Goal: Task Accomplishment & Management: Use online tool/utility

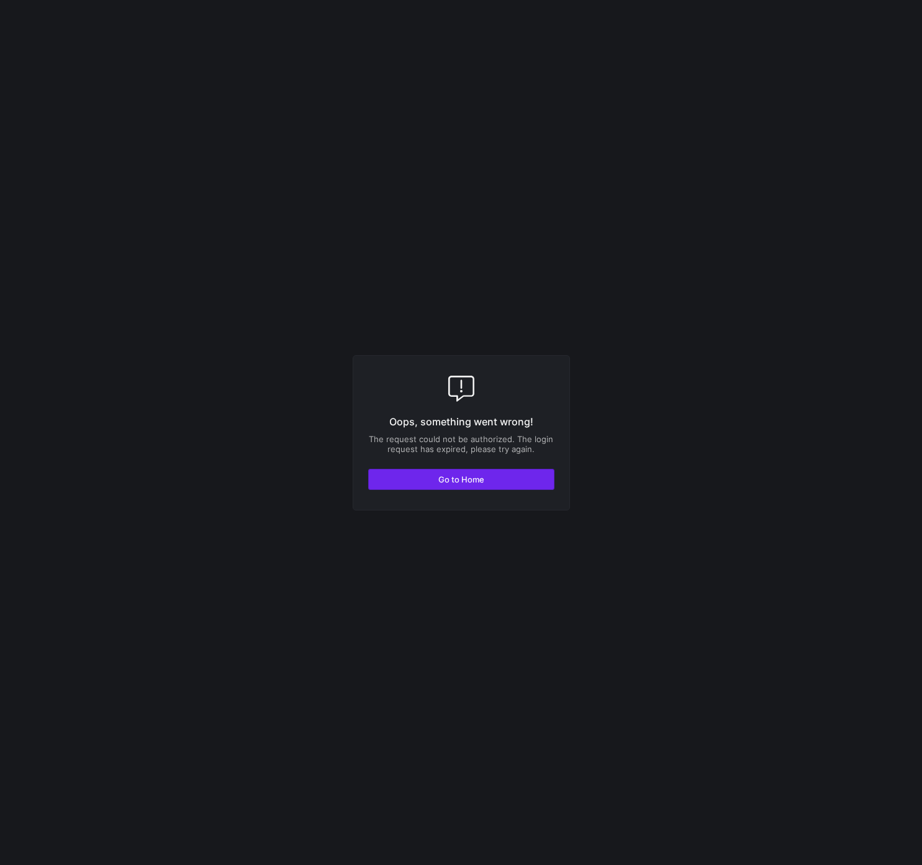
click at [487, 475] on span "button" at bounding box center [461, 480] width 185 height 20
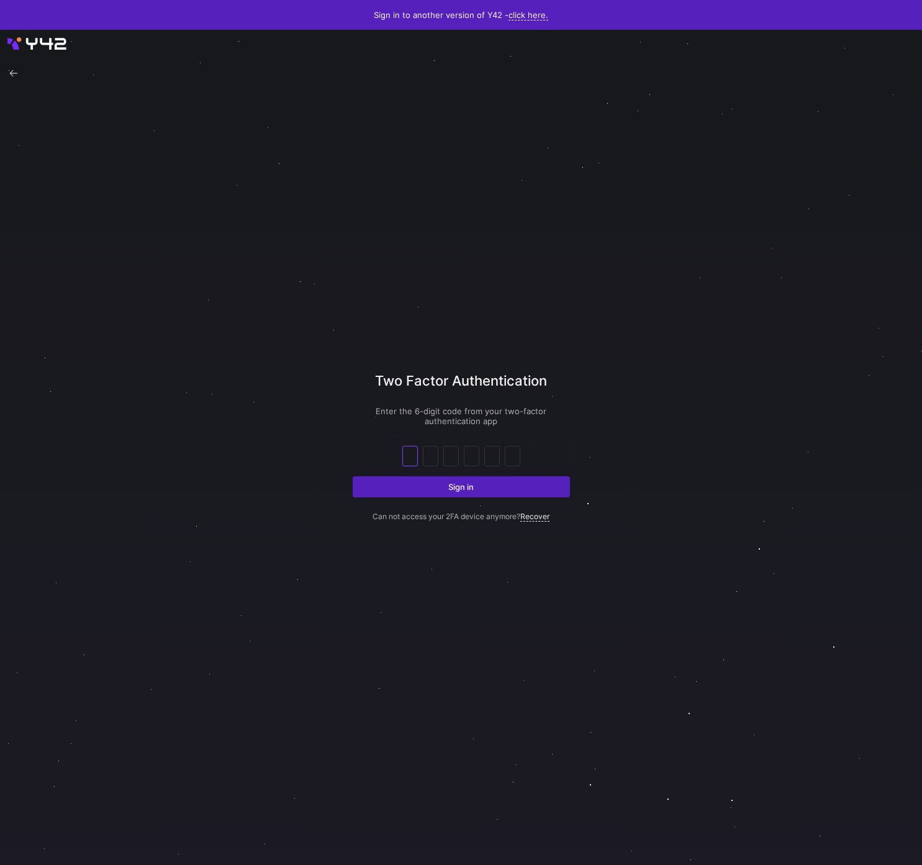
type input "3"
type input "1"
type input "6"
type input "0"
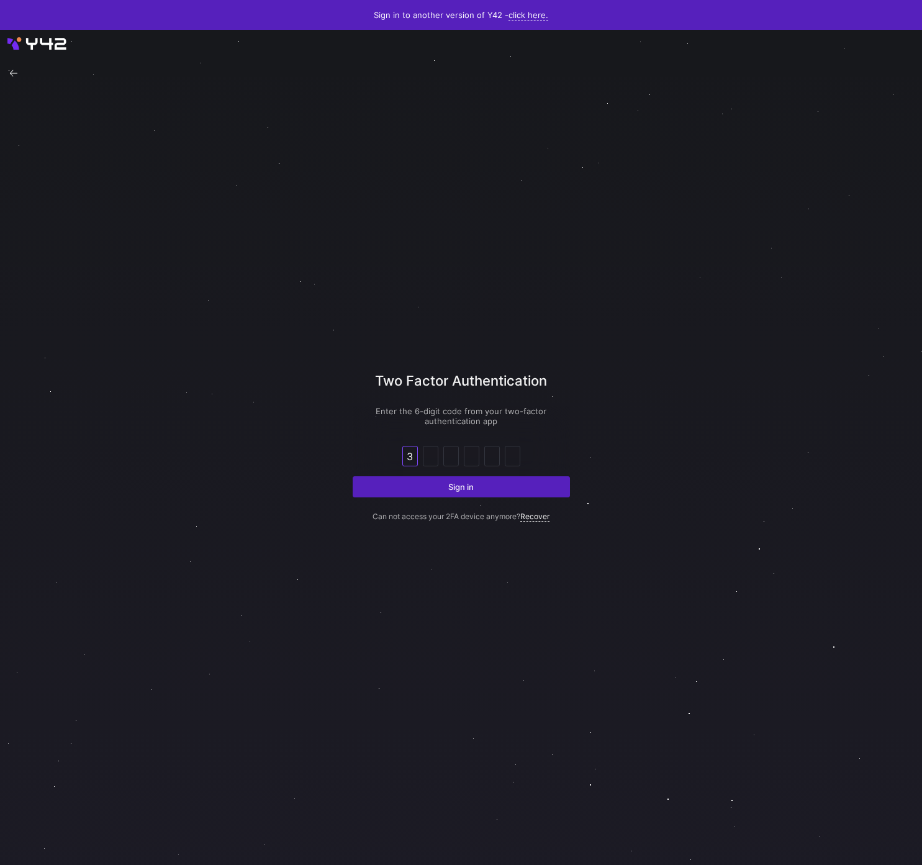
type input "6"
click at [353, 476] on button "Sign in" at bounding box center [461, 486] width 217 height 21
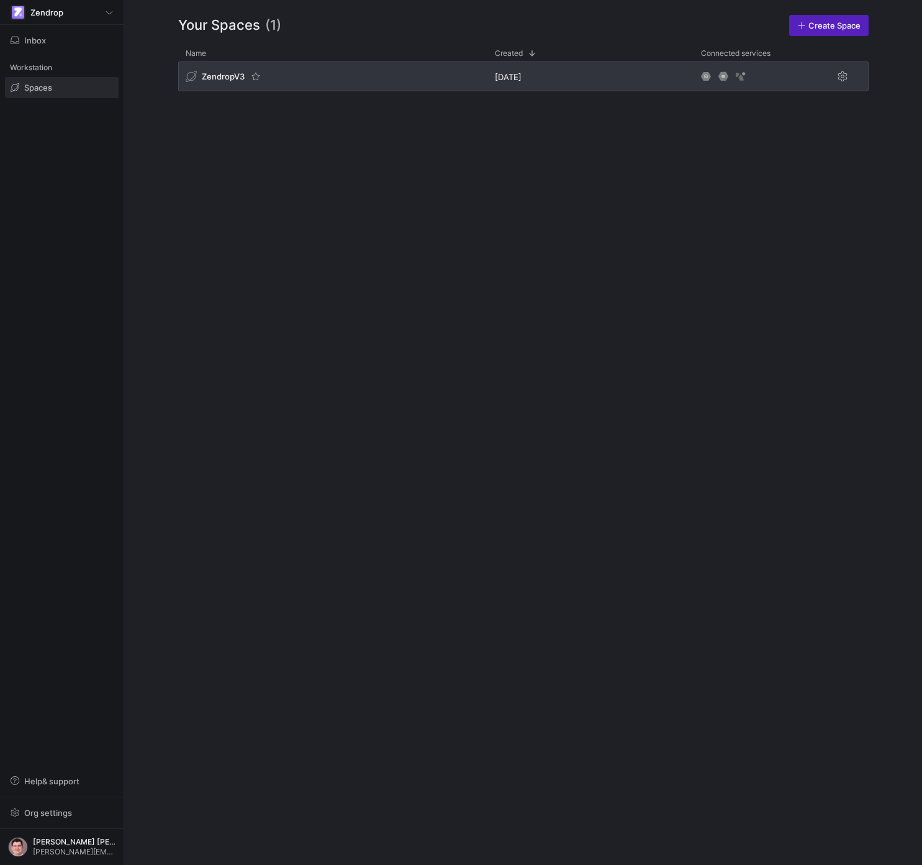
click at [411, 74] on div "ZendropV3" at bounding box center [332, 76] width 309 height 30
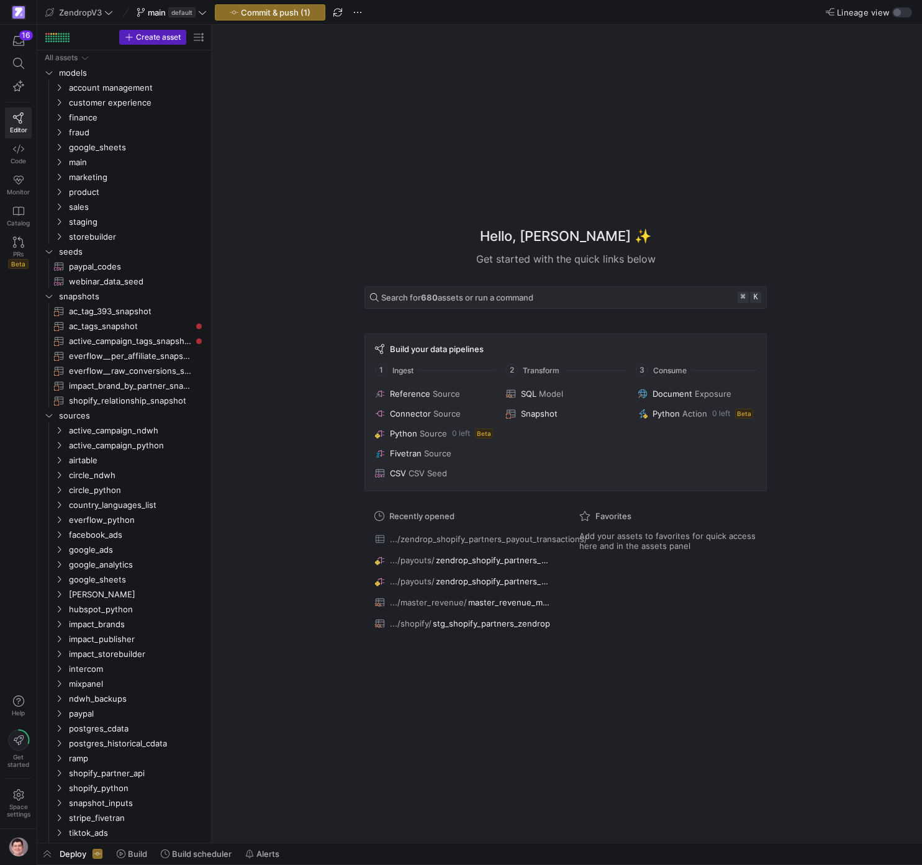
drag, startPoint x: 473, startPoint y: 61, endPoint x: 473, endPoint y: 77, distance: 15.5
click at [473, 61] on div "Hello, Victor Paulo ✨ Get started with the quick links below Search for 680 ass…" at bounding box center [566, 434] width 698 height 818
click at [474, 110] on div "Hello, Victor Paulo ✨ Get started with the quick links below Search for 680 ass…" at bounding box center [566, 434] width 698 height 818
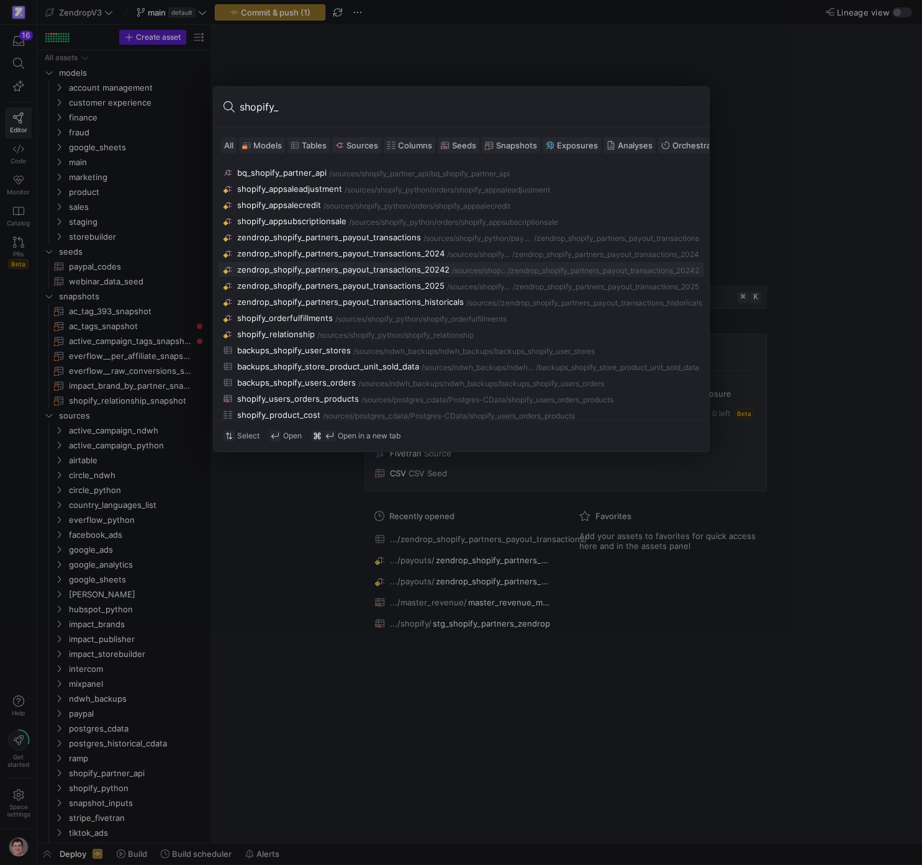
scroll to position [55, 0]
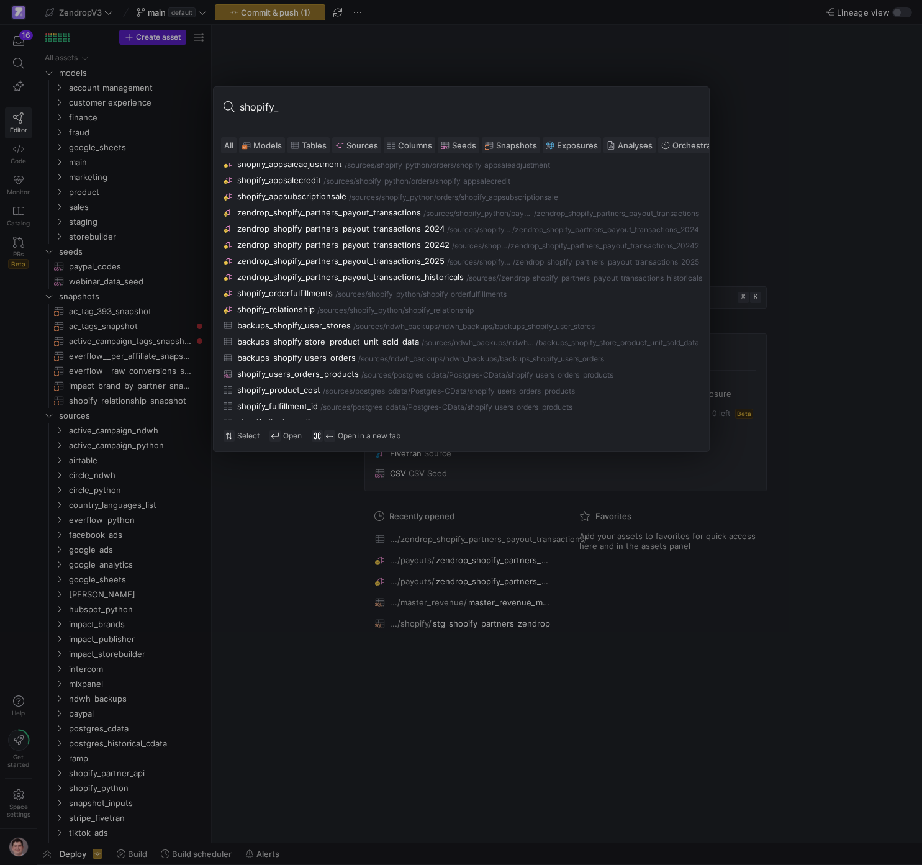
type input "shopify_"
click at [280, 150] on span "Models" at bounding box center [267, 145] width 29 height 10
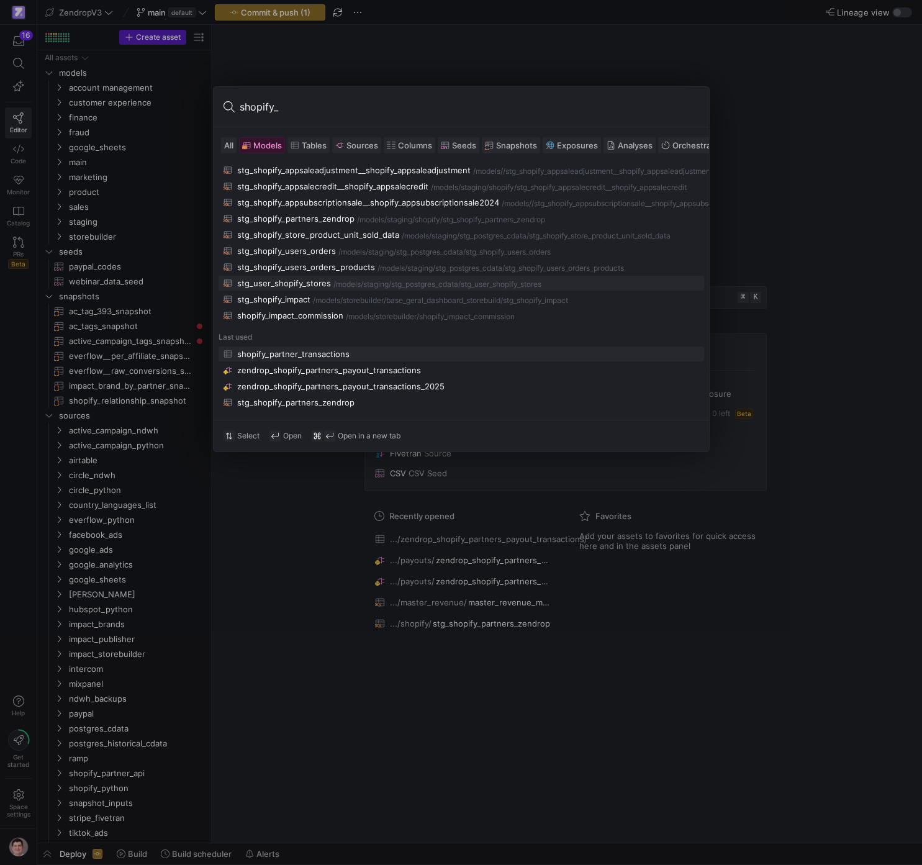
scroll to position [217, 0]
click at [348, 352] on div "shopify_partner_transactions" at bounding box center [462, 354] width 476 height 10
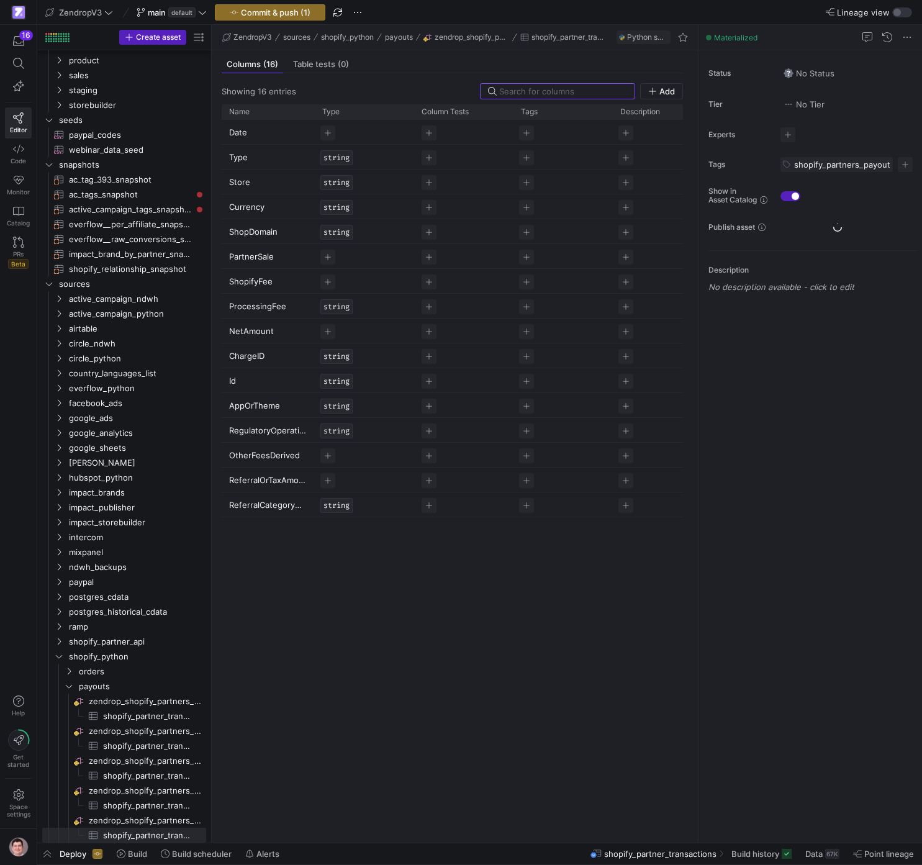
scroll to position [132, 0]
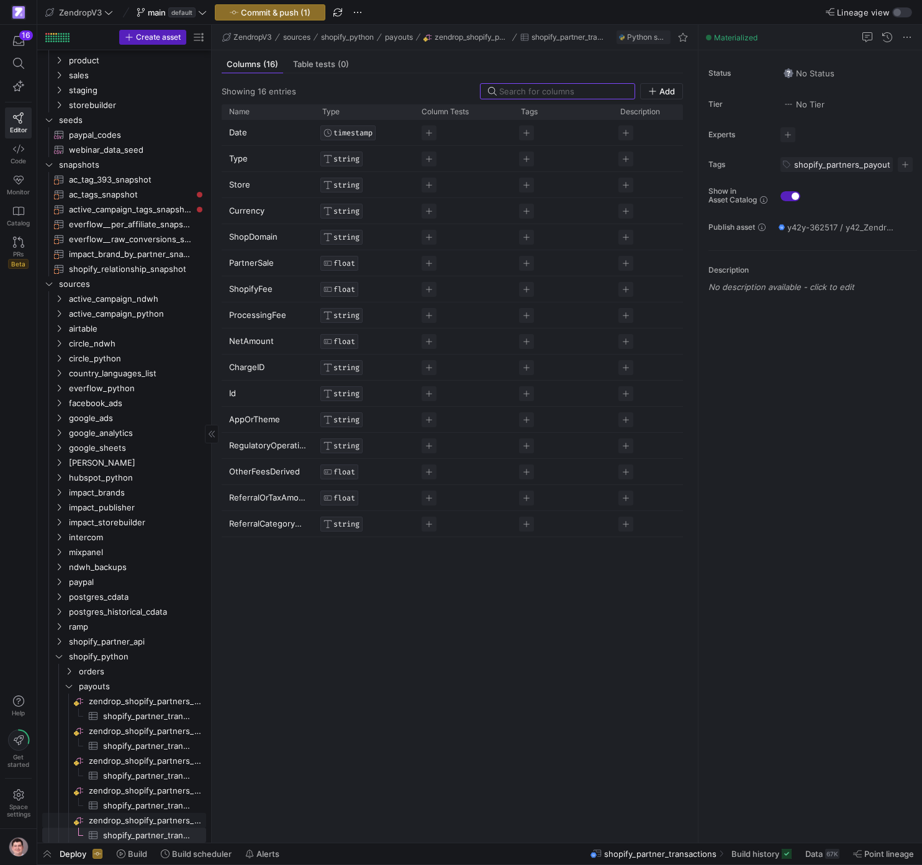
click at [156, 819] on span "zendrop_shopify_partners_payout_transactions​​​​​​​​" at bounding box center [147, 821] width 116 height 14
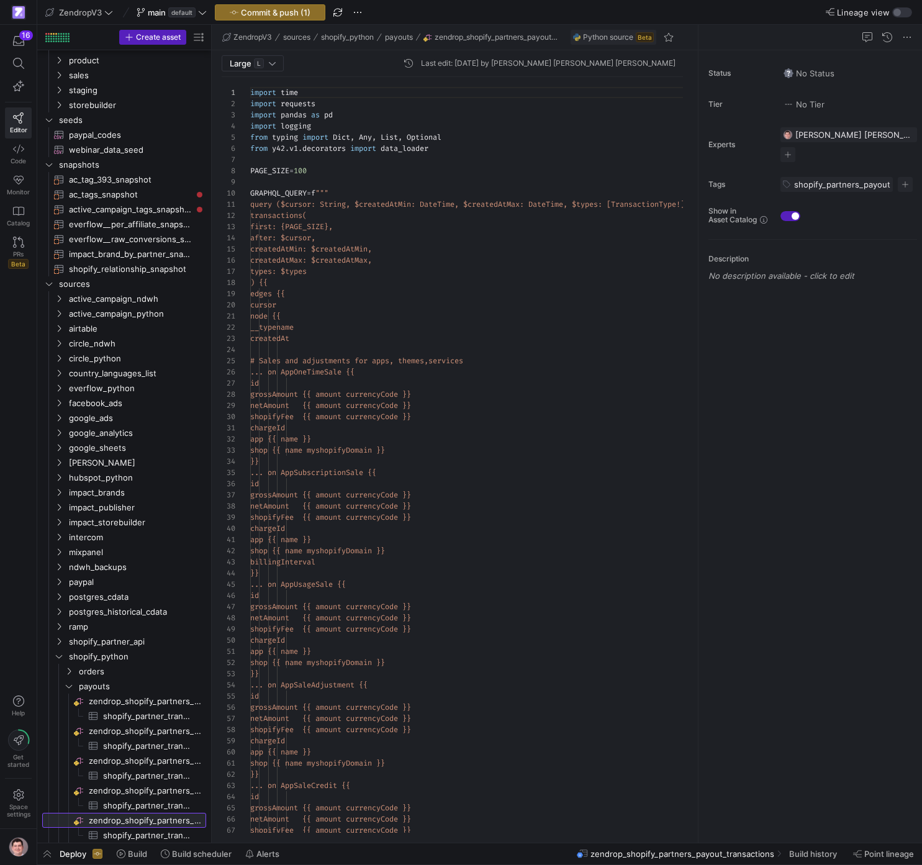
scroll to position [112, 0]
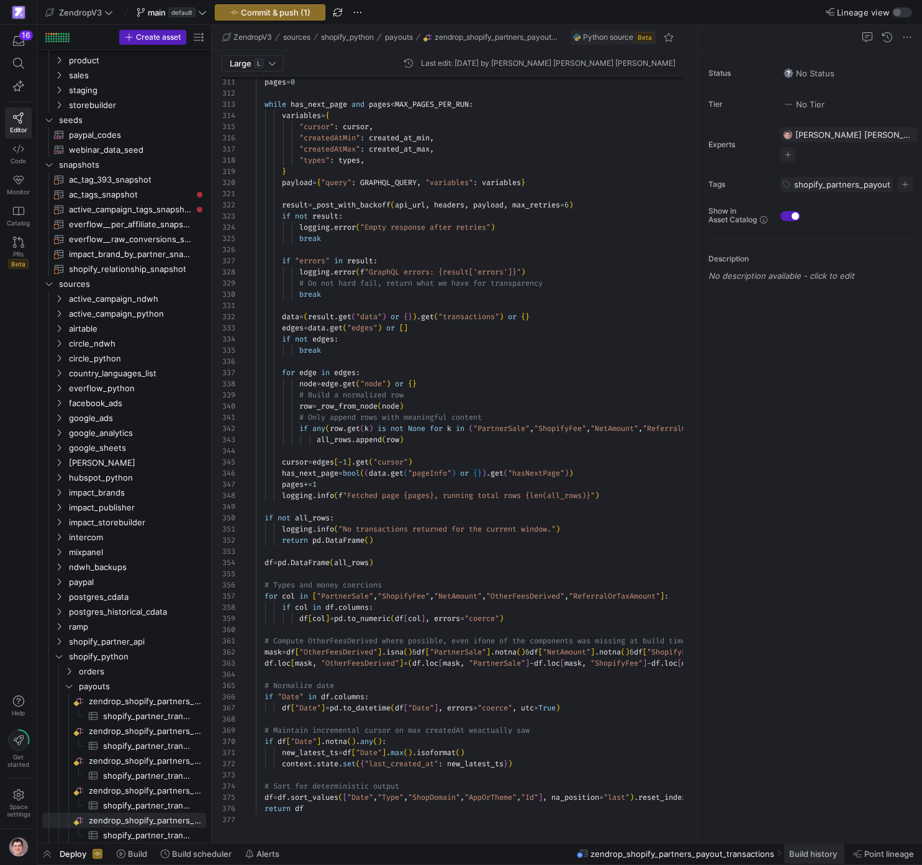
click at [827, 858] on span "Build history" at bounding box center [814, 854] width 48 height 10
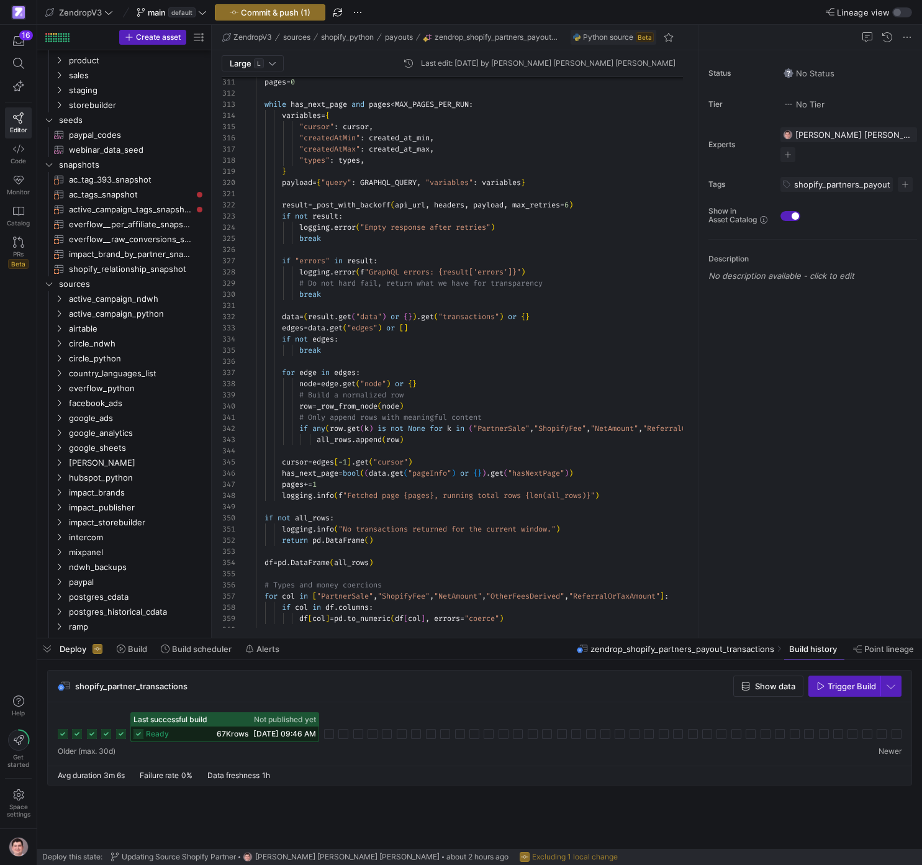
drag, startPoint x: 662, startPoint y: 694, endPoint x: 656, endPoint y: 695, distance: 6.3
click at [662, 694] on div "shopify_partner_transactions Show data Trigger Build" at bounding box center [480, 687] width 864 height 32
click at [260, 730] on span "09/16/25, 09:46 AM" at bounding box center [284, 733] width 63 height 9
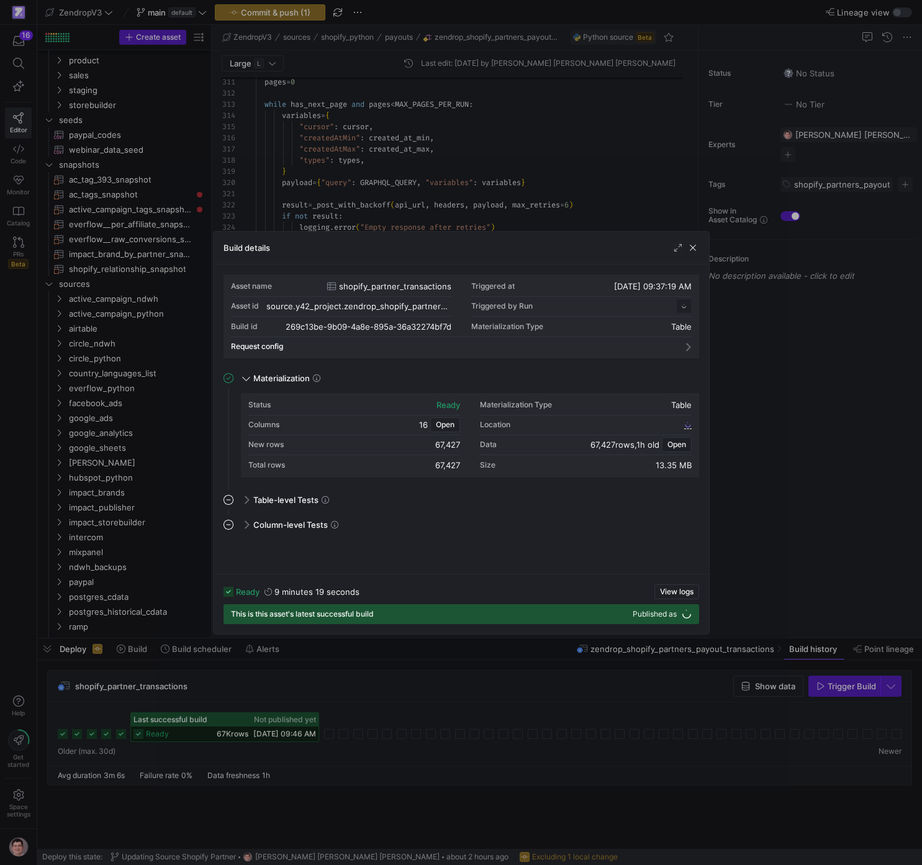
scroll to position [112, 0]
click at [583, 615] on span "source__zendrop_shopify_partners_payout_transactions__shopify_partner_transacti…" at bounding box center [560, 615] width 242 height 9
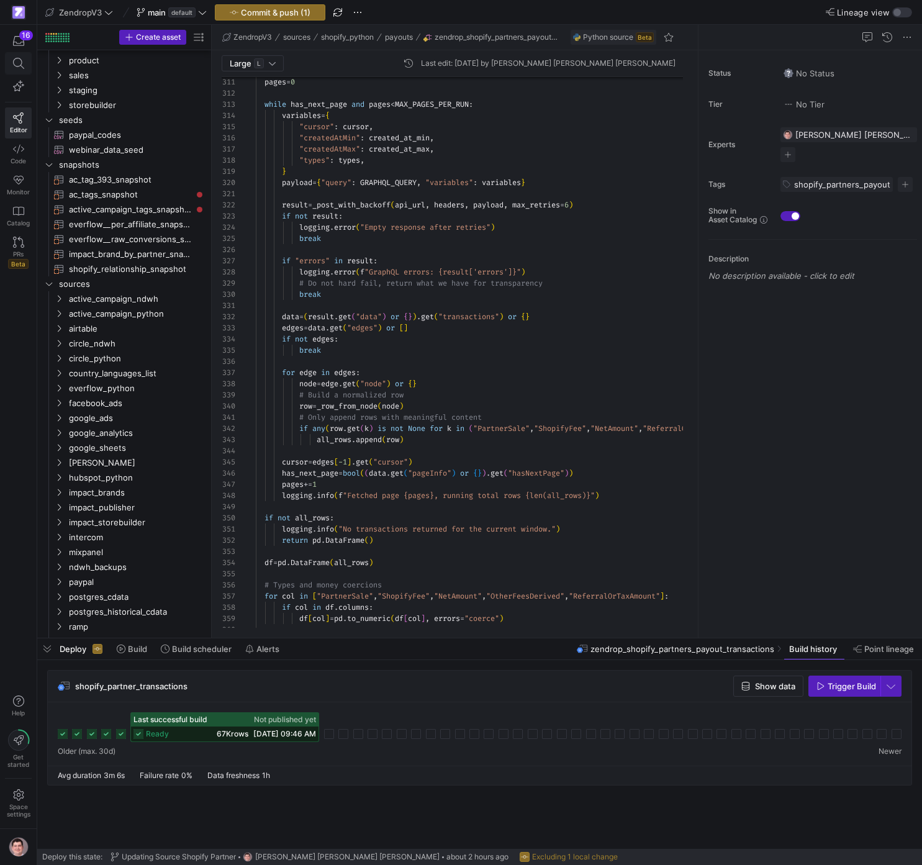
click at [16, 65] on icon at bounding box center [18, 63] width 11 height 11
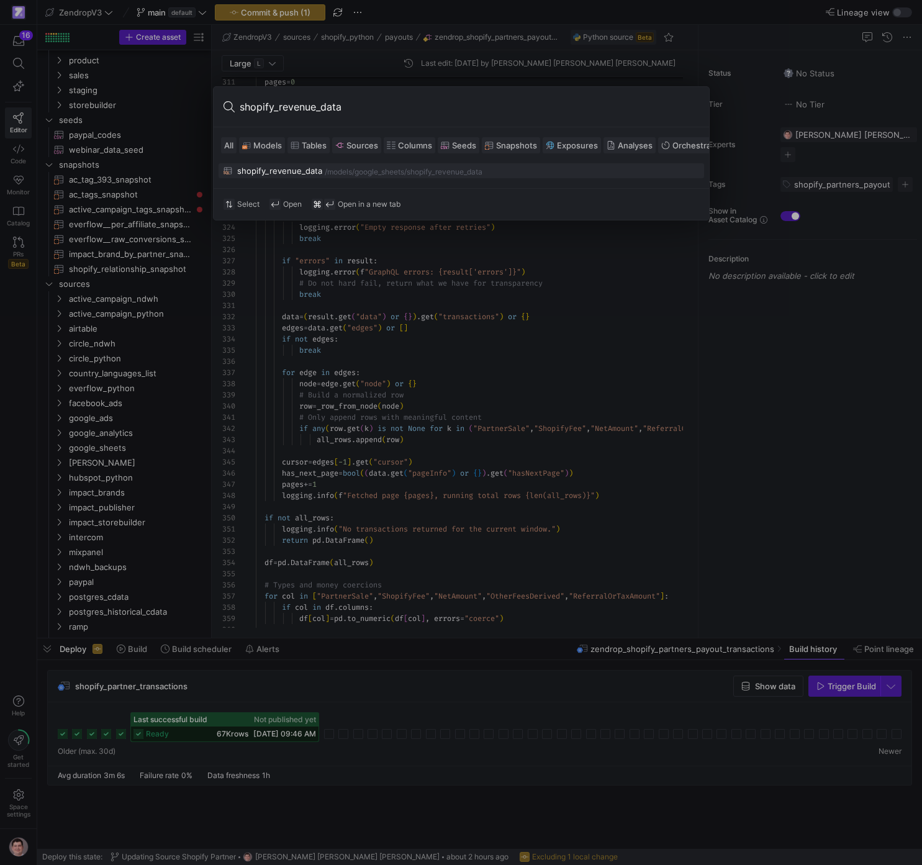
type input "shopify_revenue_data"
click at [304, 172] on div "shopify_revenue_data" at bounding box center [279, 171] width 85 height 10
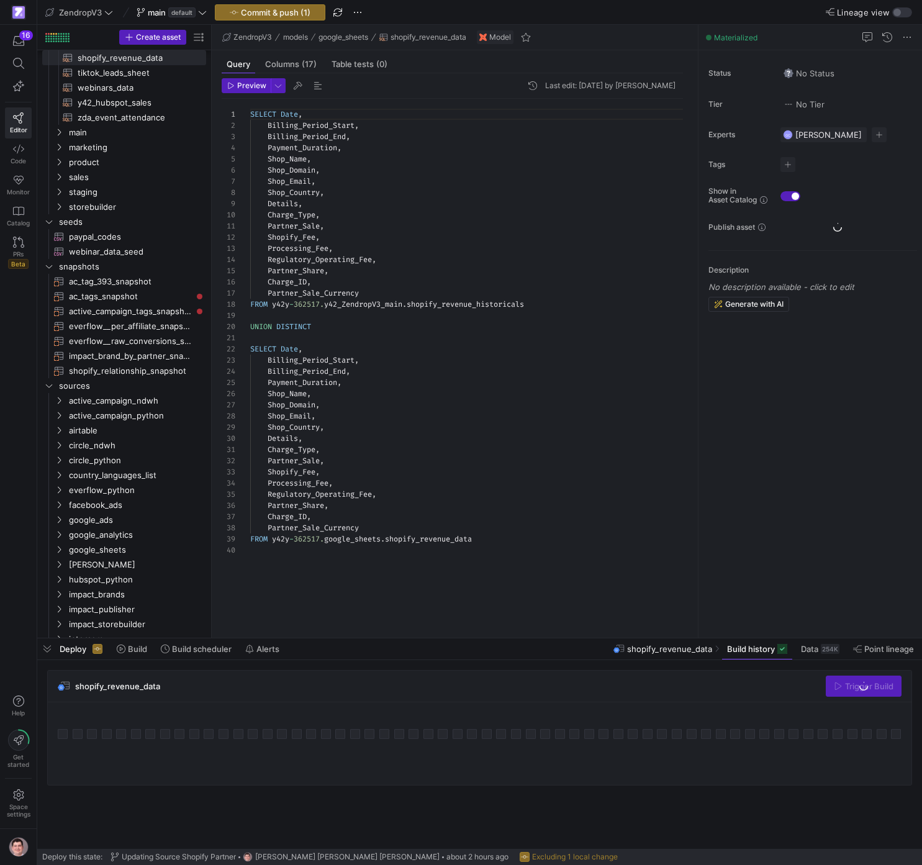
scroll to position [313, 0]
click at [129, 647] on span "Build" at bounding box center [137, 649] width 19 height 10
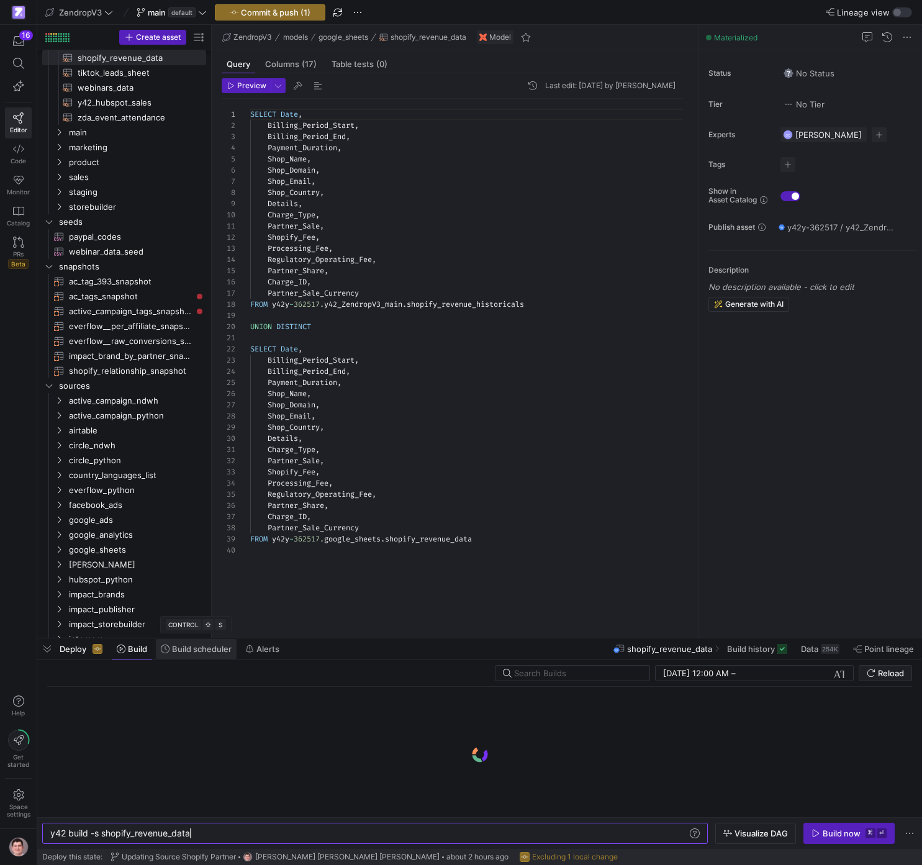
scroll to position [0, 147]
click at [747, 834] on span "Visualize DAG" at bounding box center [761, 834] width 53 height 10
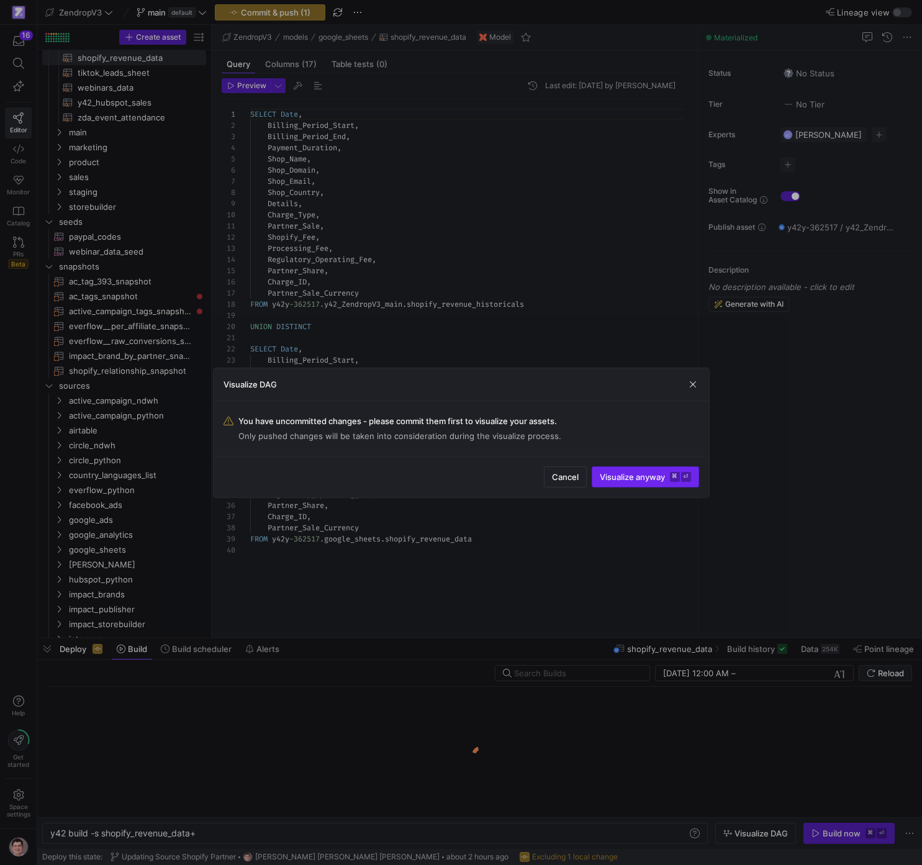
click at [615, 479] on span "Visualize anyway ⌘ ⏎" at bounding box center [645, 477] width 91 height 10
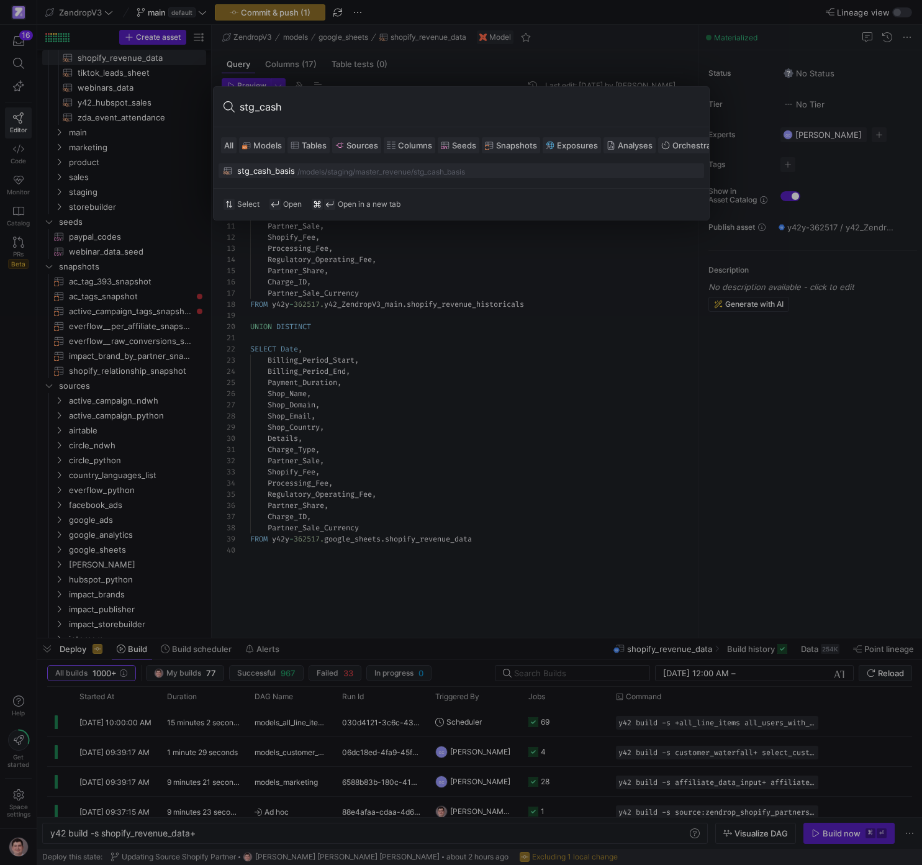
type input "stg_cash"
click at [480, 170] on div "/models/ staging/master_revenue /stg_cash_basis" at bounding box center [499, 172] width 402 height 9
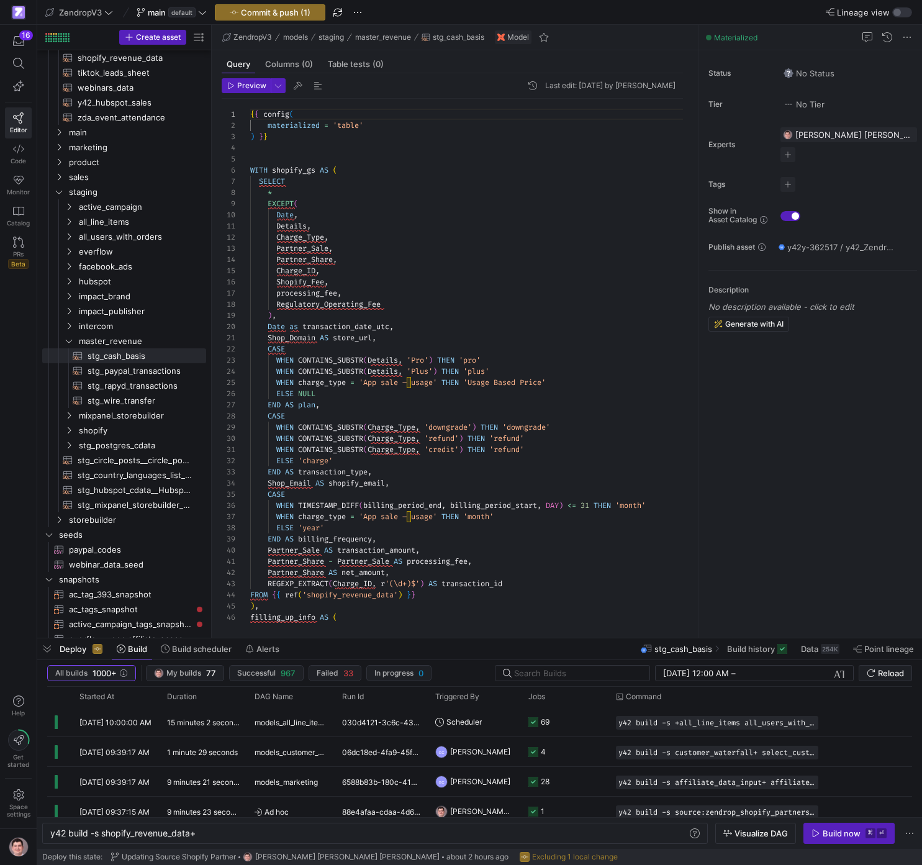
scroll to position [34, 89]
click at [482, 255] on div "{ { config ( materialized = 'table' ) } } WITH shopify_gs AS ( SELECT * EXCEPT …" at bounding box center [471, 713] width 443 height 1229
type textarea "shopify_revenue_data"
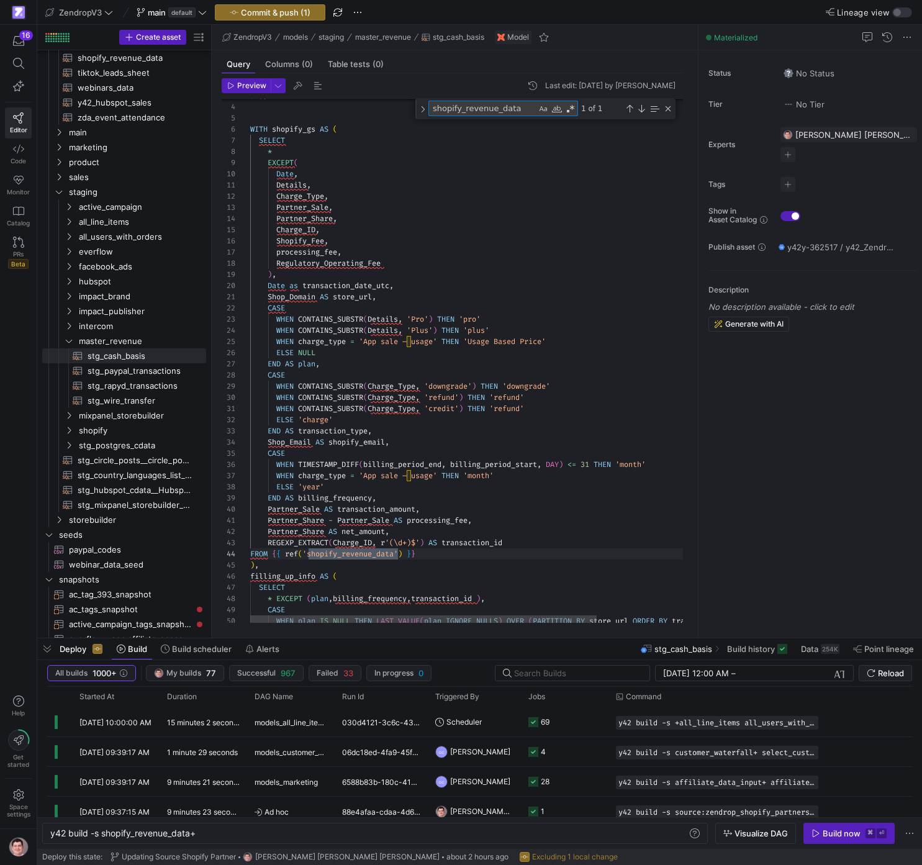
click at [339, 531] on div "WITH shopify_gs AS ( SELECT * EXCEPT ( Date , Details , Charge_Type , Partner_S…" at bounding box center [527, 665] width 554 height 1257
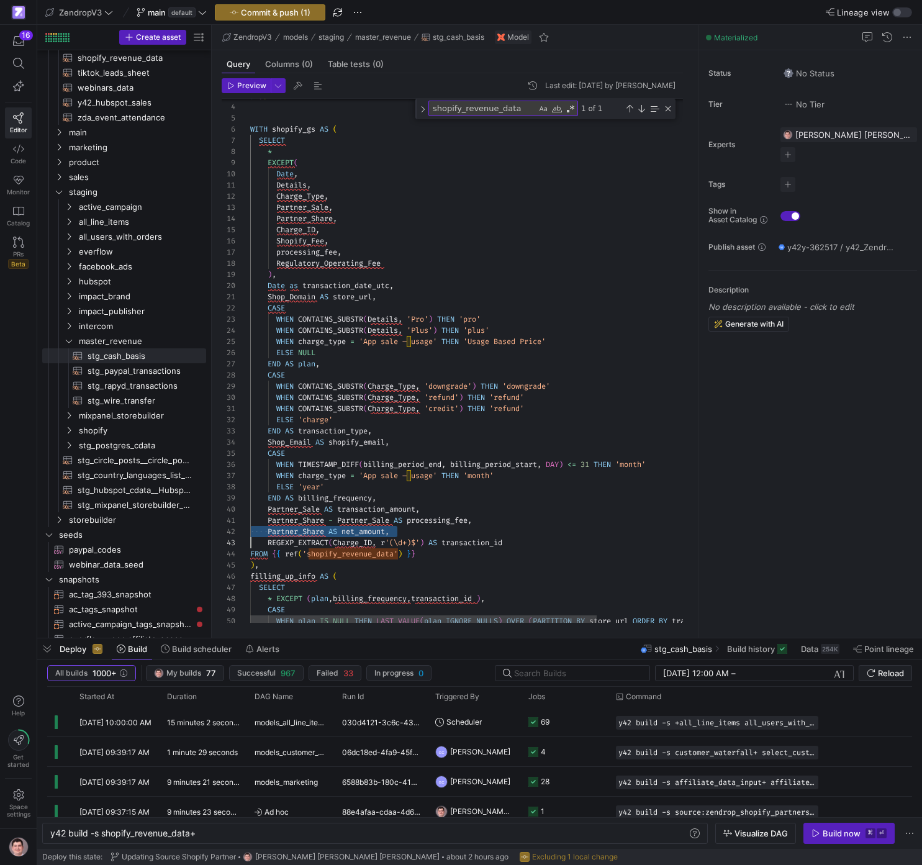
click at [339, 531] on div "WITH shopify_gs AS ( SELECT * EXCEPT ( Date , Details , Charge_Type , Partner_S…" at bounding box center [527, 665] width 554 height 1257
click at [365, 532] on div "WITH shopify_gs AS ( SELECT * EXCEPT ( Date , Details , Charge_Type , Partner_S…" at bounding box center [527, 665] width 554 height 1257
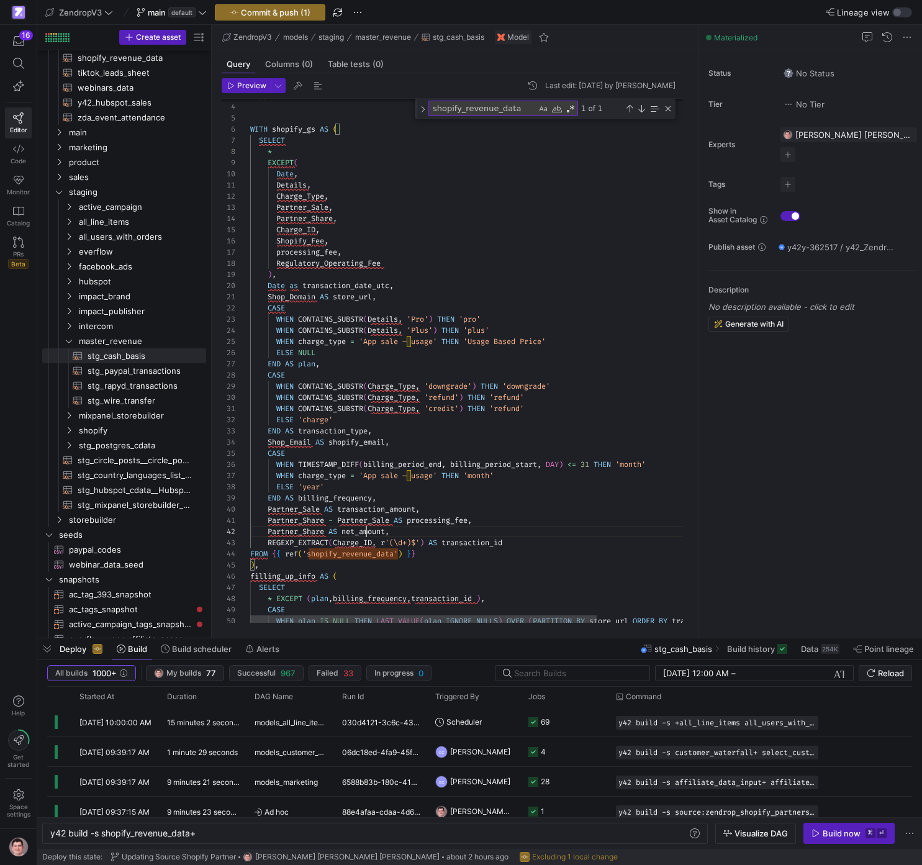
click at [365, 532] on div "WITH shopify_gs AS ( SELECT * EXCEPT ( Date , Details , Charge_Type , Partner_S…" at bounding box center [527, 665] width 554 height 1257
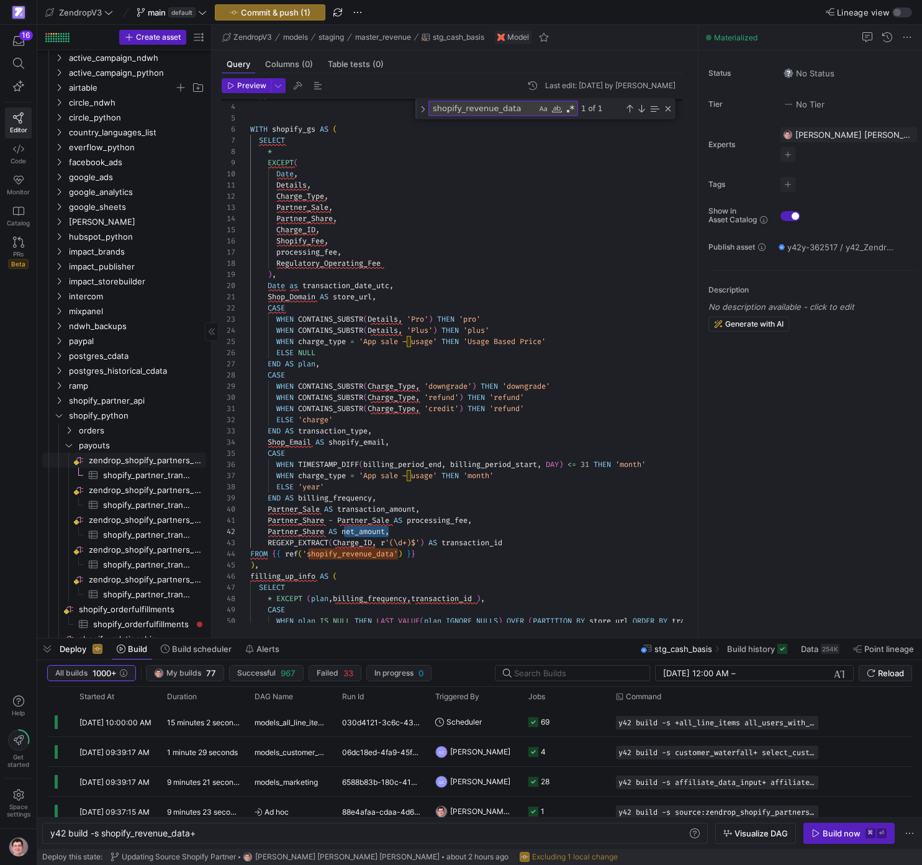
scroll to position [1052, 0]
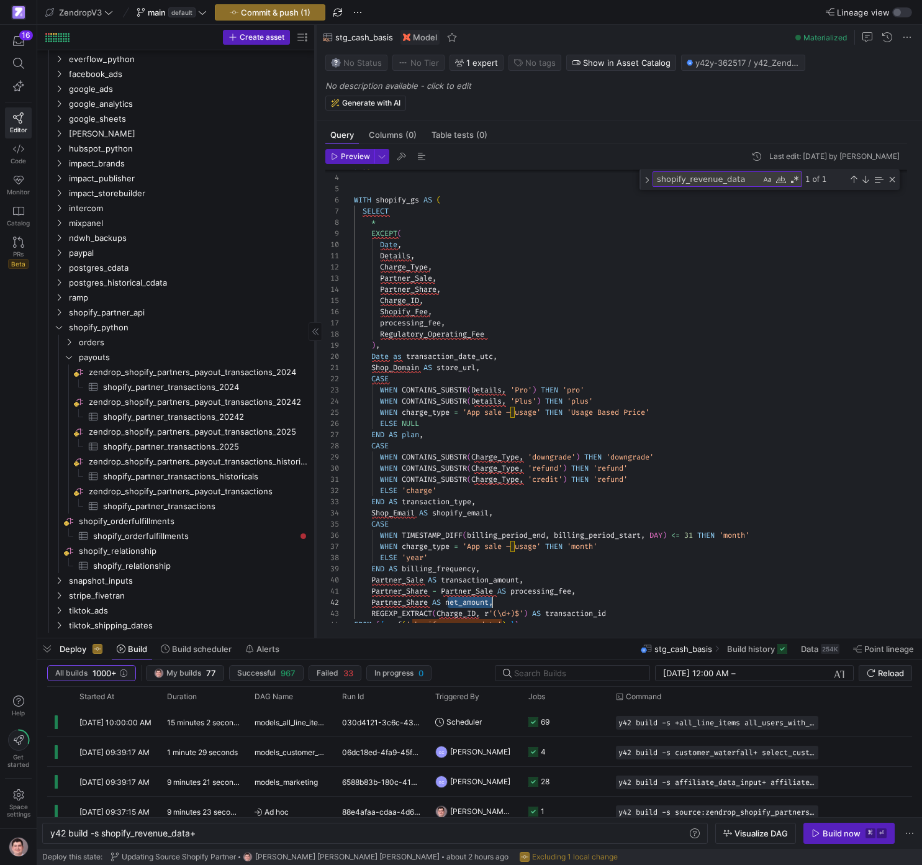
drag, startPoint x: 211, startPoint y: 309, endPoint x: 314, endPoint y: 314, distance: 103.9
click at [315, 314] on div at bounding box center [315, 331] width 1 height 613
click at [224, 501] on span "shopify_partner_transactions​​​​​​​​​" at bounding box center [199, 506] width 193 height 14
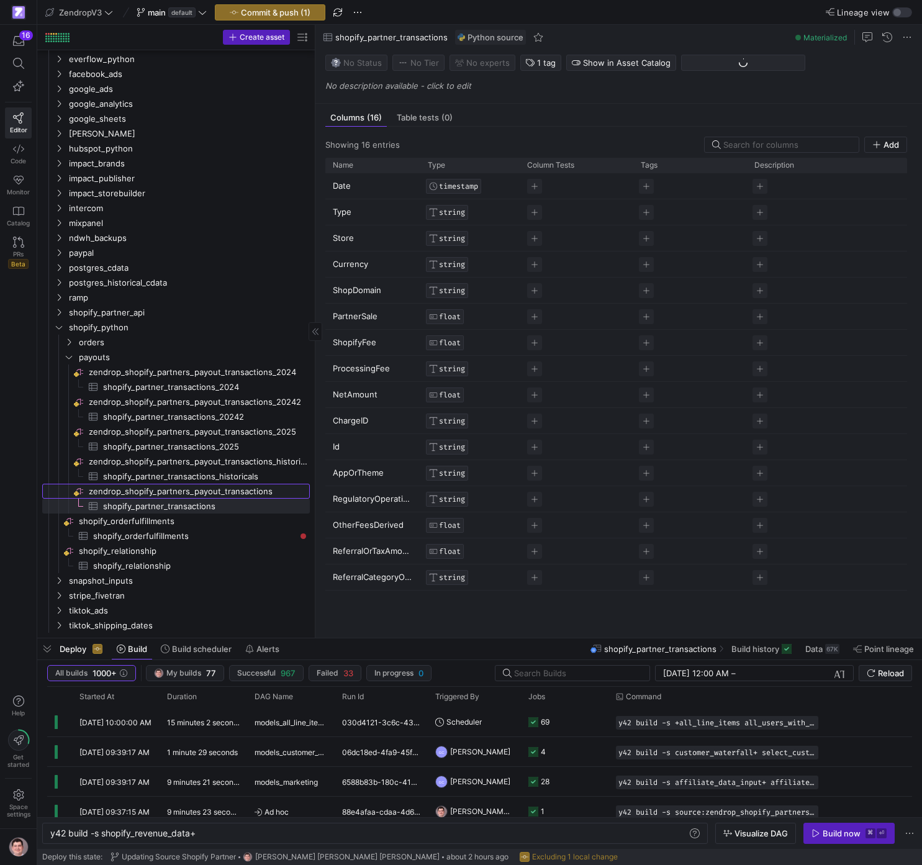
click at [247, 491] on span "zendrop_shopify_partners_payout_transactions​​​​​​​​" at bounding box center [198, 492] width 219 height 14
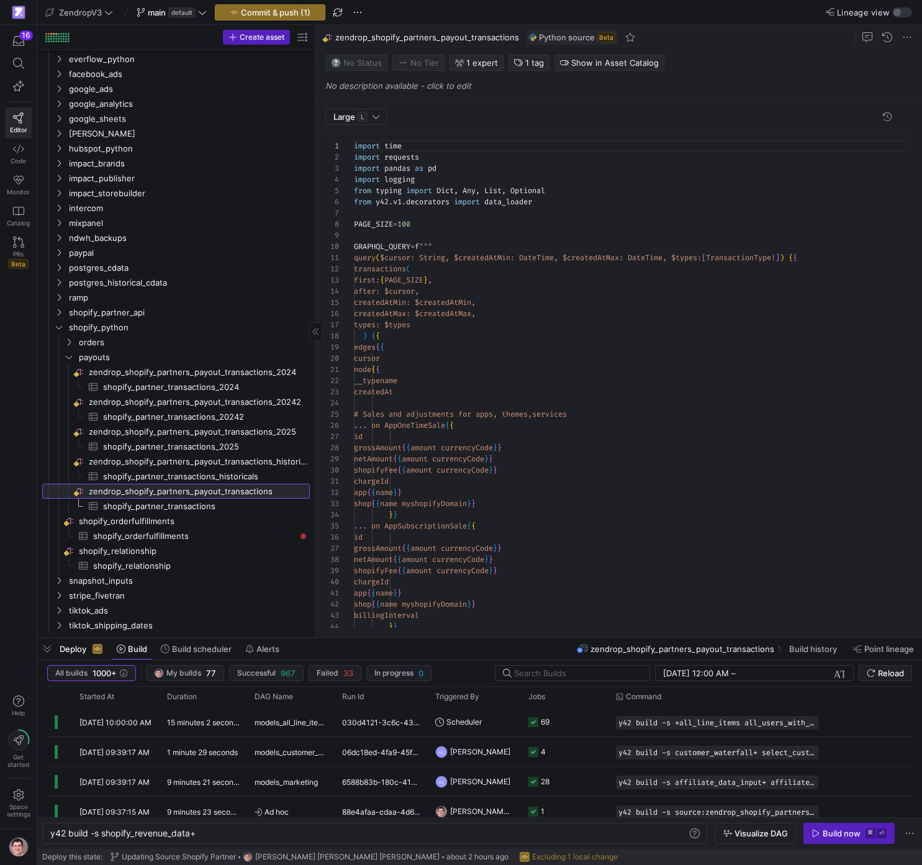
scroll to position [112, 0]
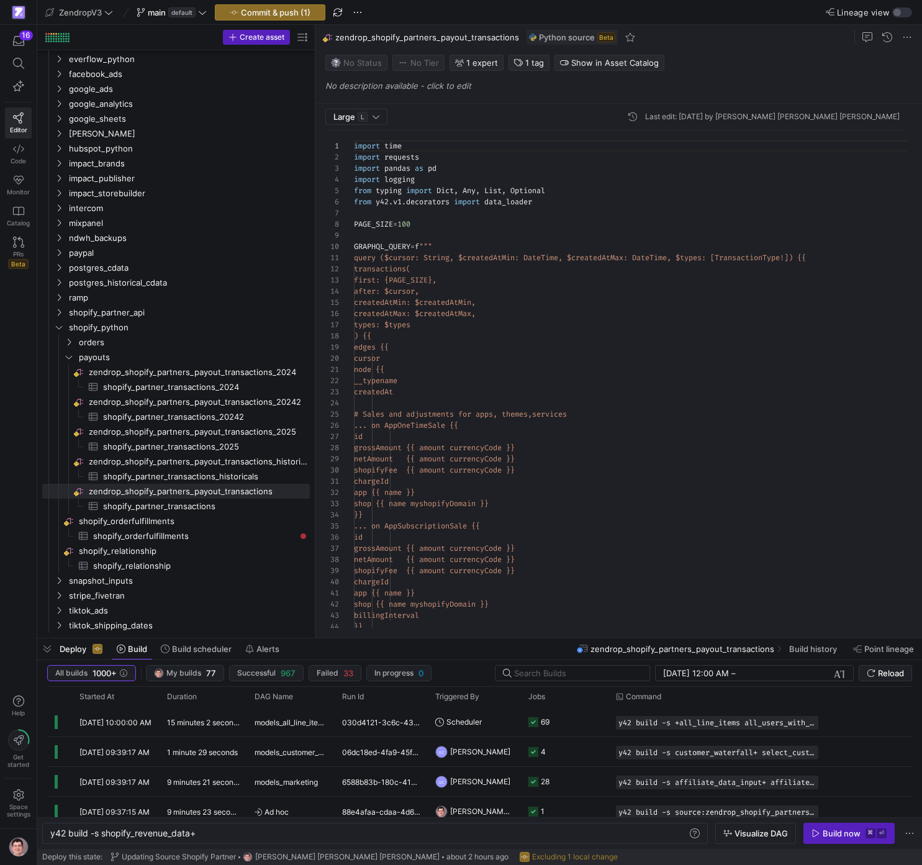
type textarea "netamount"
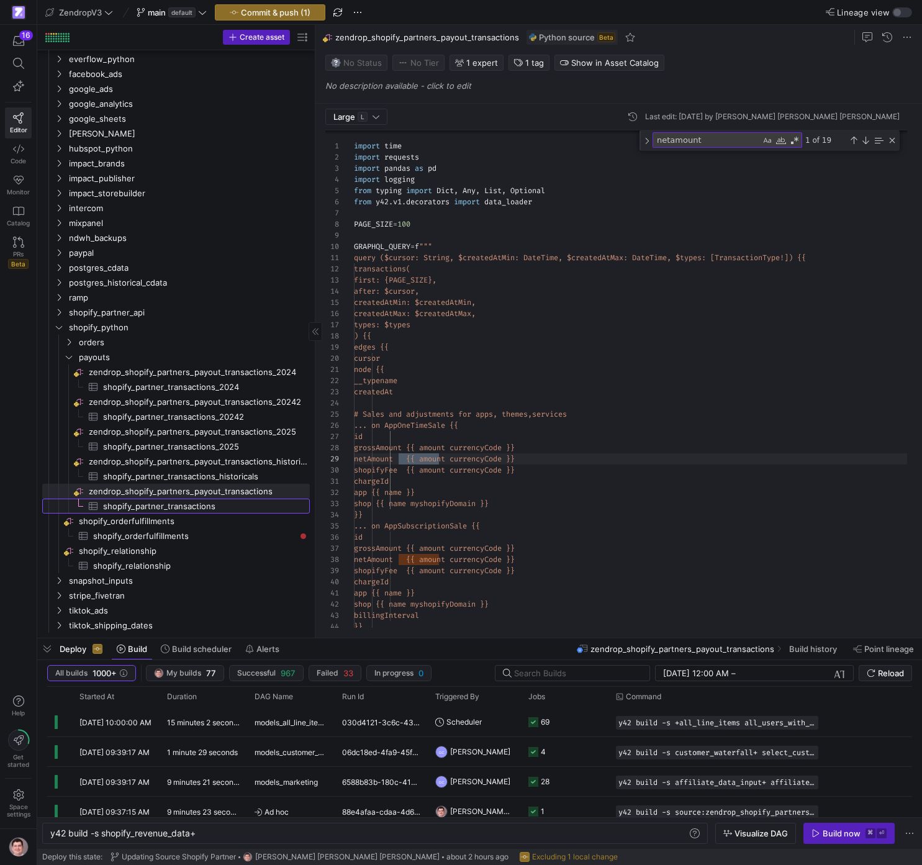
click at [223, 512] on span "shopify_partner_transactions​​​​​​​​​" at bounding box center [199, 506] width 193 height 14
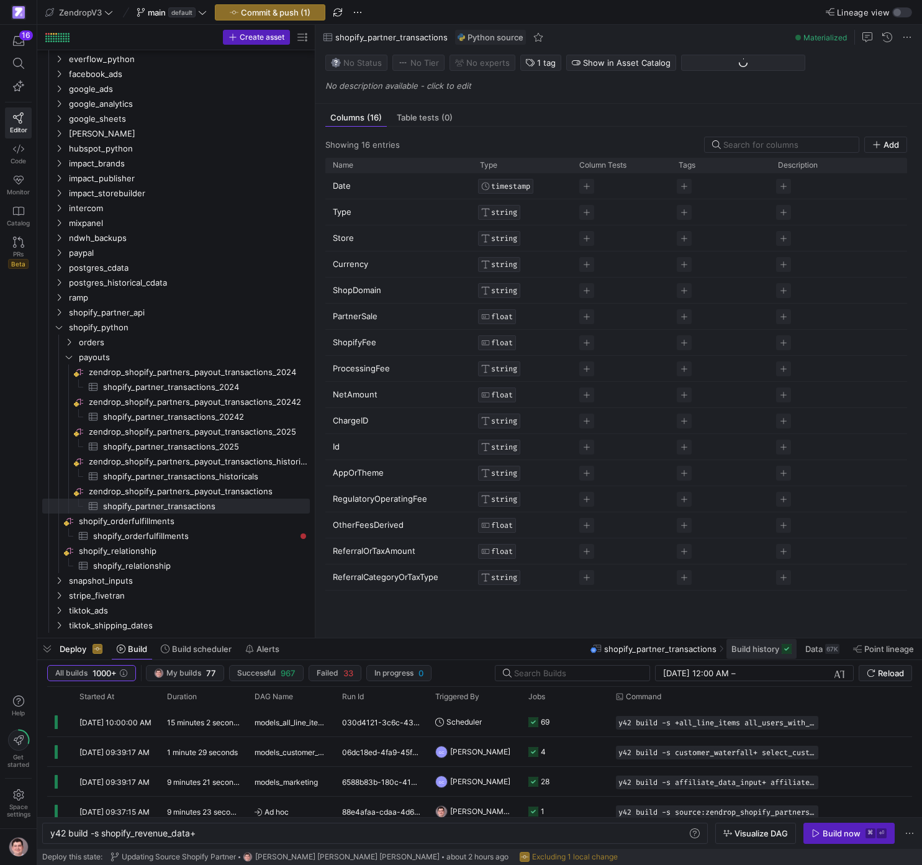
click at [755, 654] on span "Build history" at bounding box center [756, 649] width 48 height 10
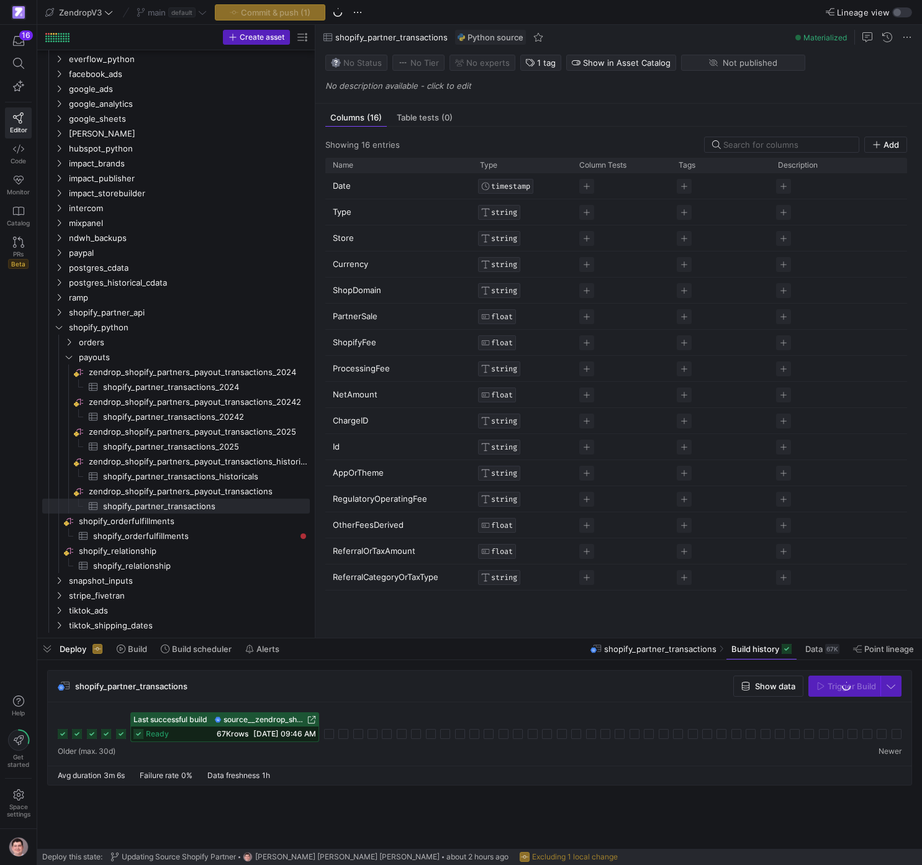
click at [275, 722] on span "source__zendrop_shopify_partners_payout_transactions__shopify_partner_transacti…" at bounding box center [264, 720] width 81 height 9
